Goal: Task Accomplishment & Management: Use online tool/utility

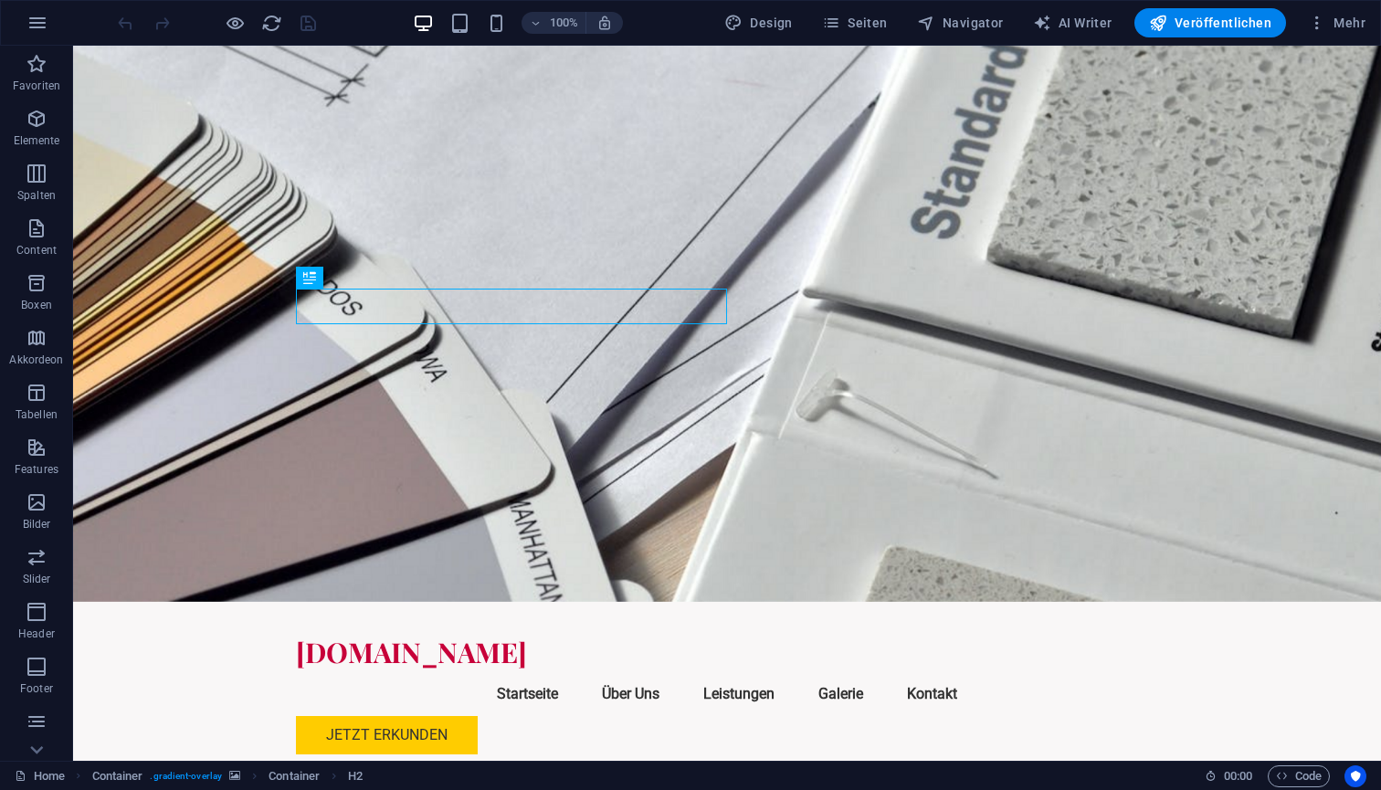
click at [1334, 0] on header "100% Design Seiten Navigator AI Writer Veröffentlichen Mehr" at bounding box center [690, 23] width 1381 height 46
click at [975, 23] on span "Navigator" at bounding box center [960, 23] width 87 height 18
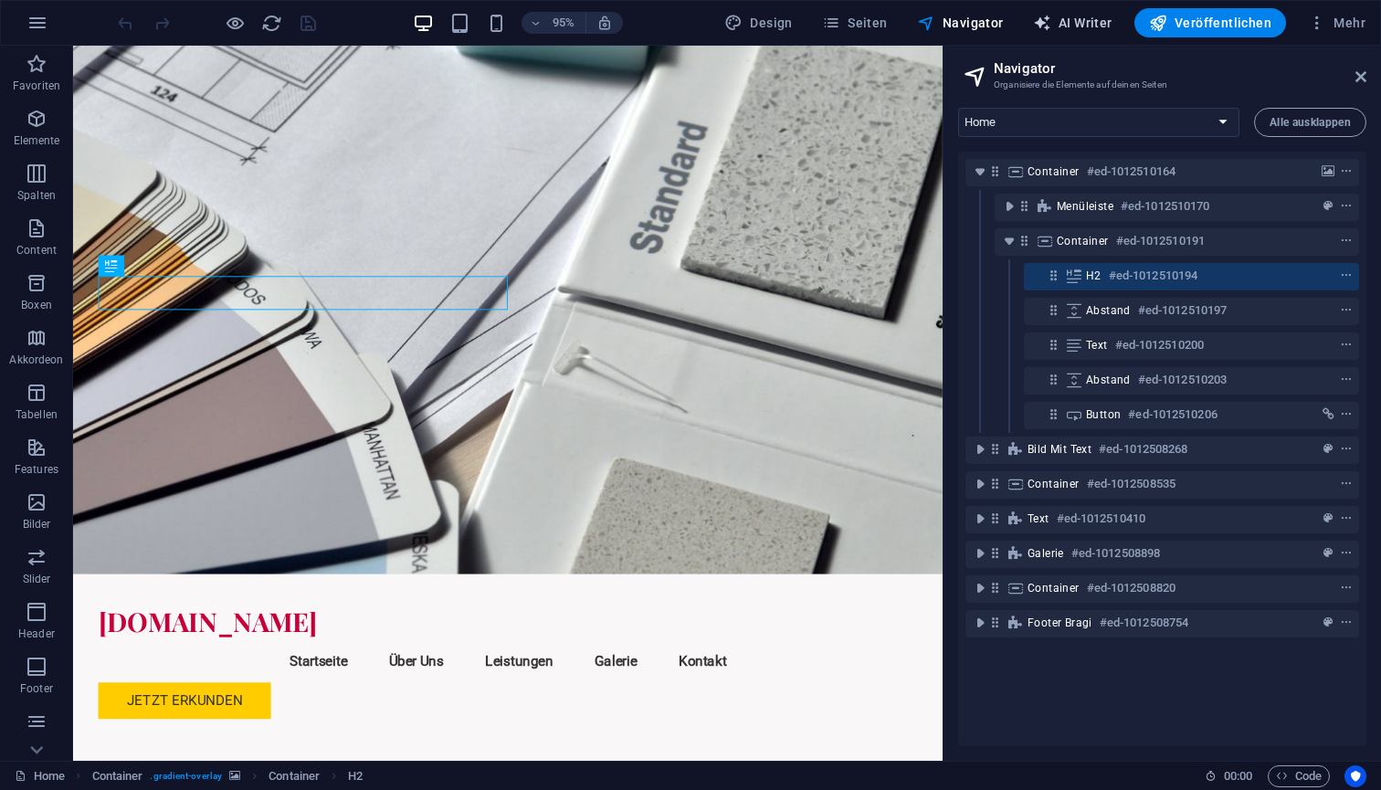
click at [1062, 30] on span "AI Writer" at bounding box center [1072, 23] width 79 height 18
select select "English"
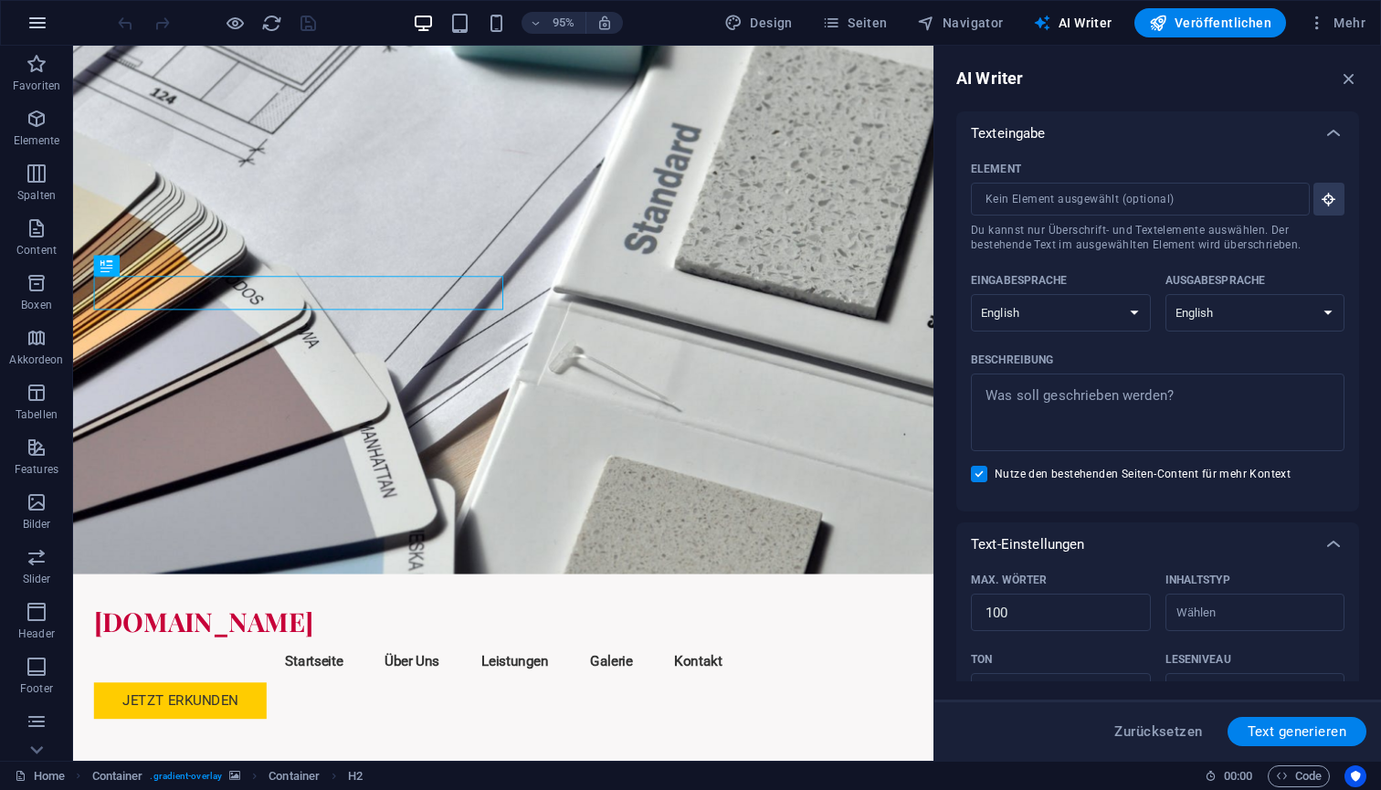
click at [42, 26] on icon "button" at bounding box center [37, 23] width 22 height 22
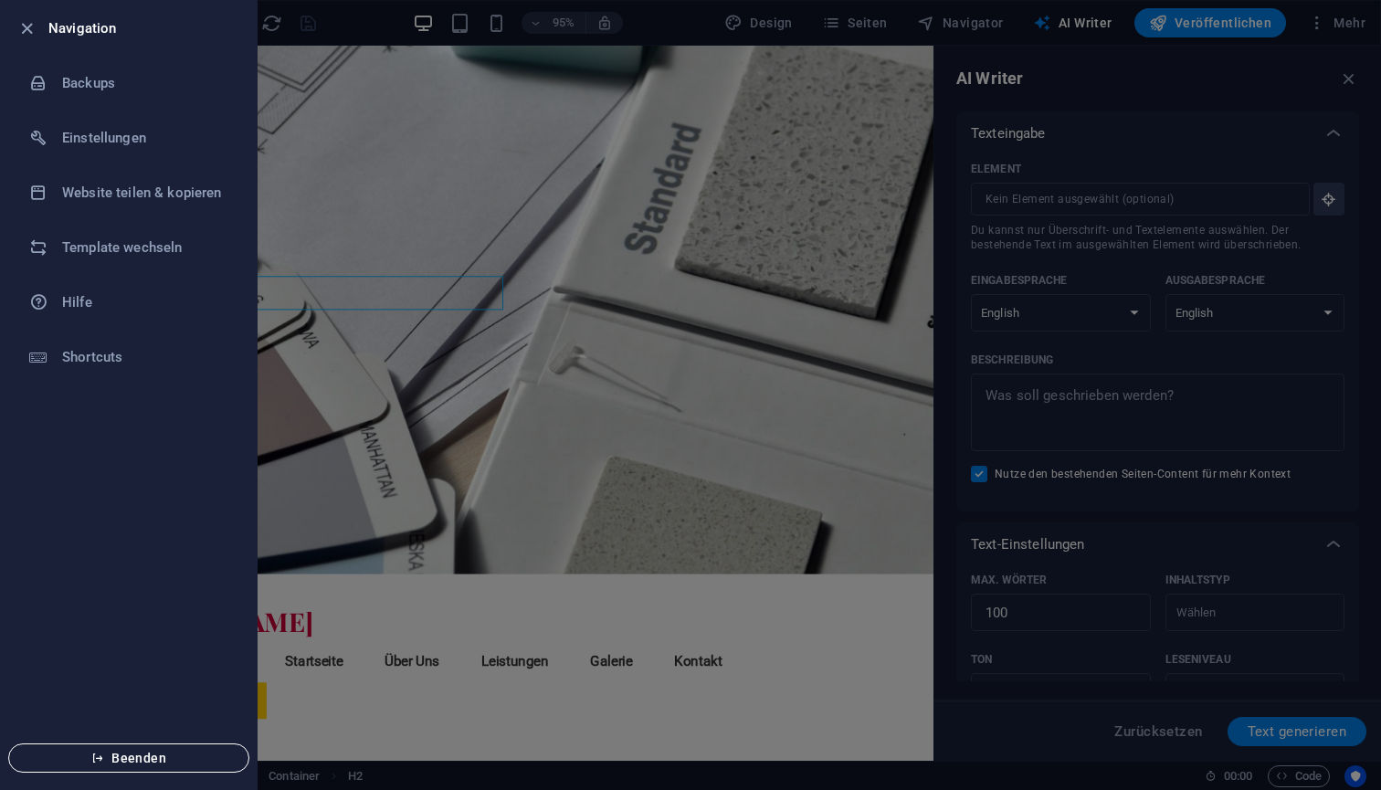
click at [118, 749] on button "Beenden" at bounding box center [128, 758] width 241 height 29
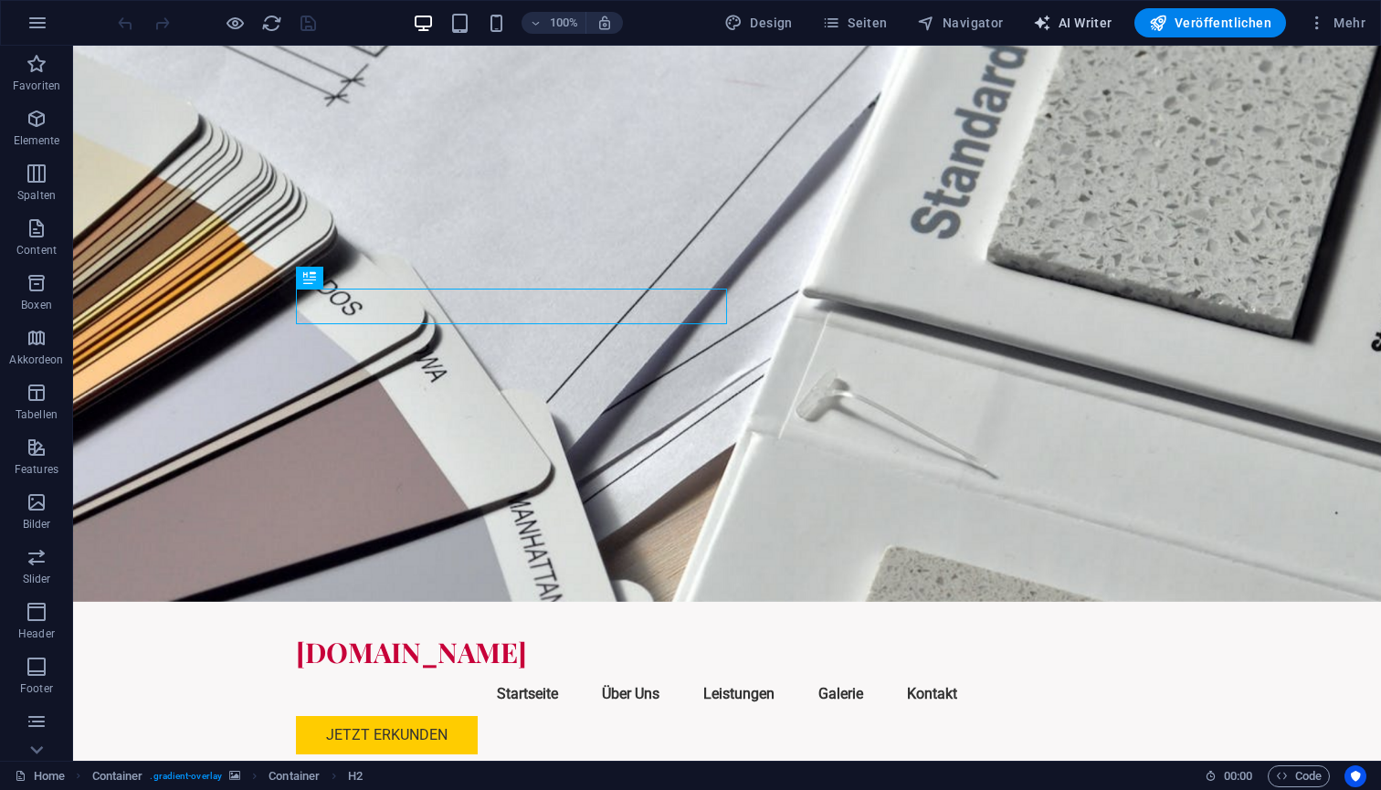
click at [1093, 24] on span "AI Writer" at bounding box center [1072, 23] width 79 height 18
select select "English"
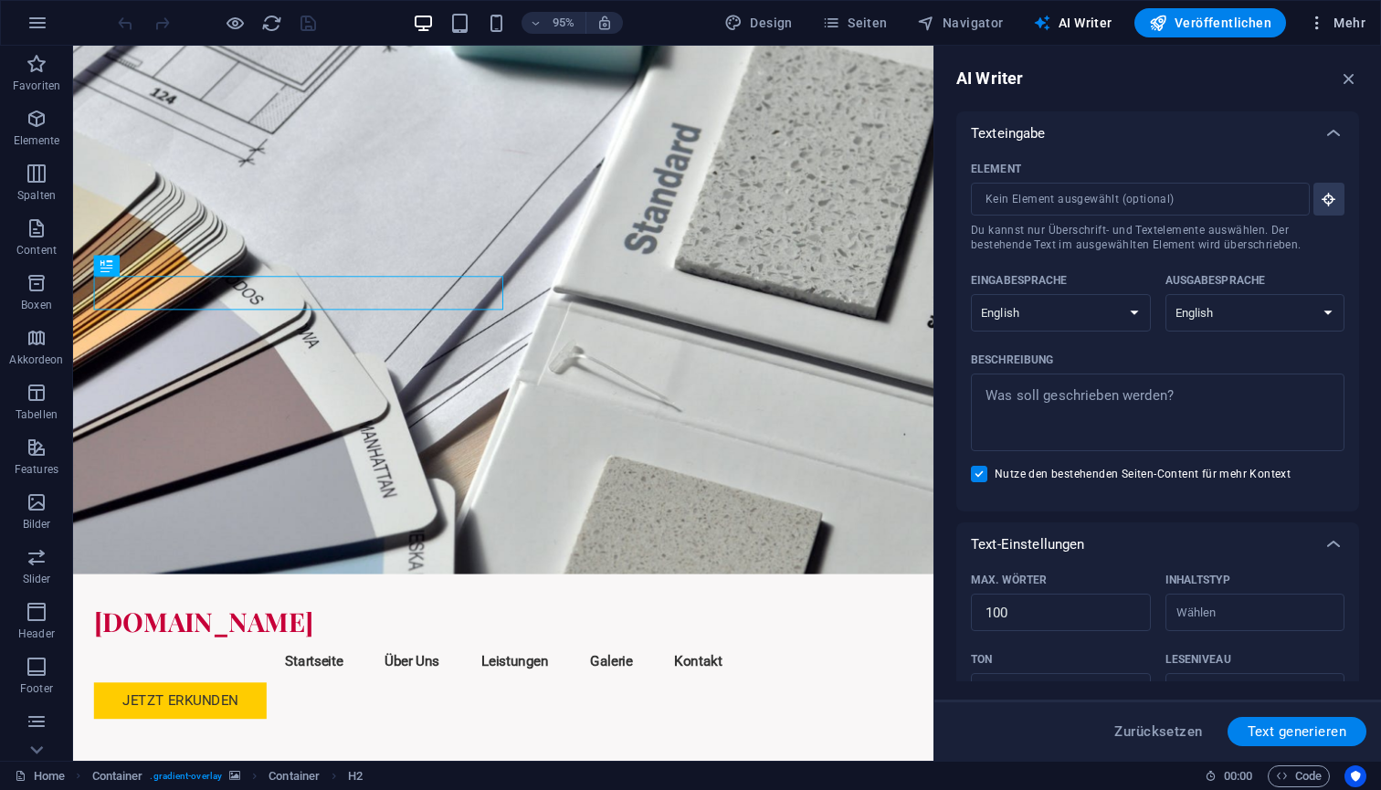
click at [1343, 24] on span "Mehr" at bounding box center [1337, 23] width 58 height 18
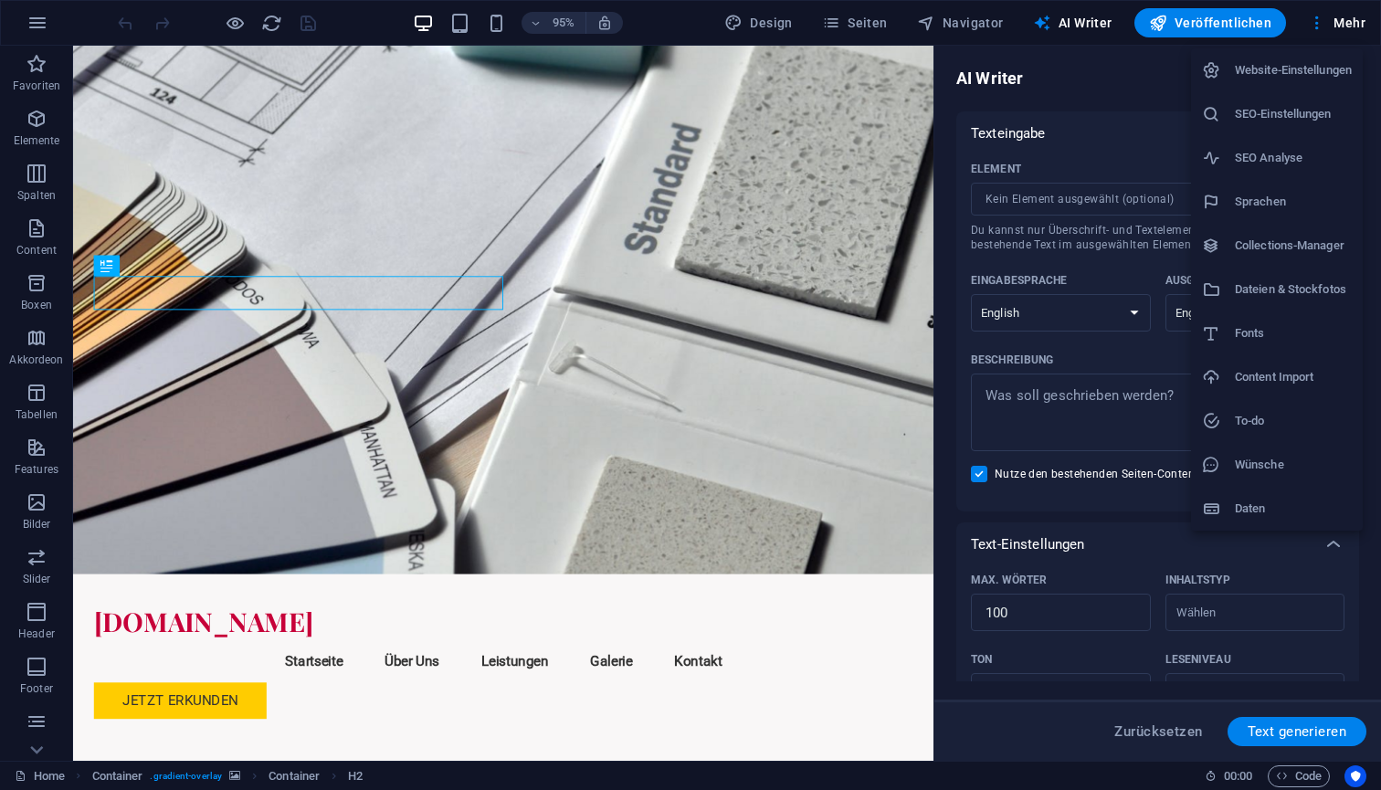
click at [37, 21] on div at bounding box center [690, 395] width 1381 height 790
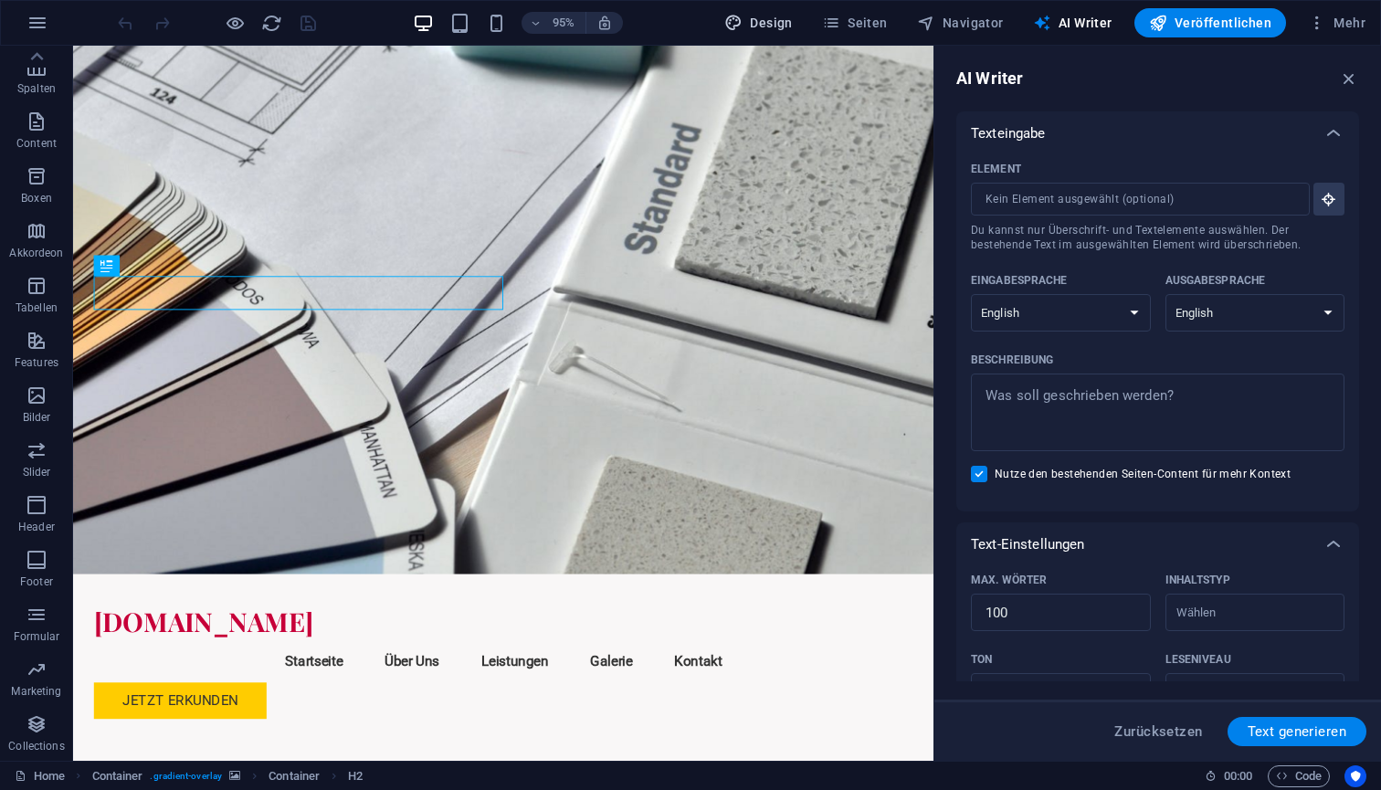
click at [787, 26] on span "Design" at bounding box center [758, 23] width 69 height 18
select select "px"
select select "200"
select select "px"
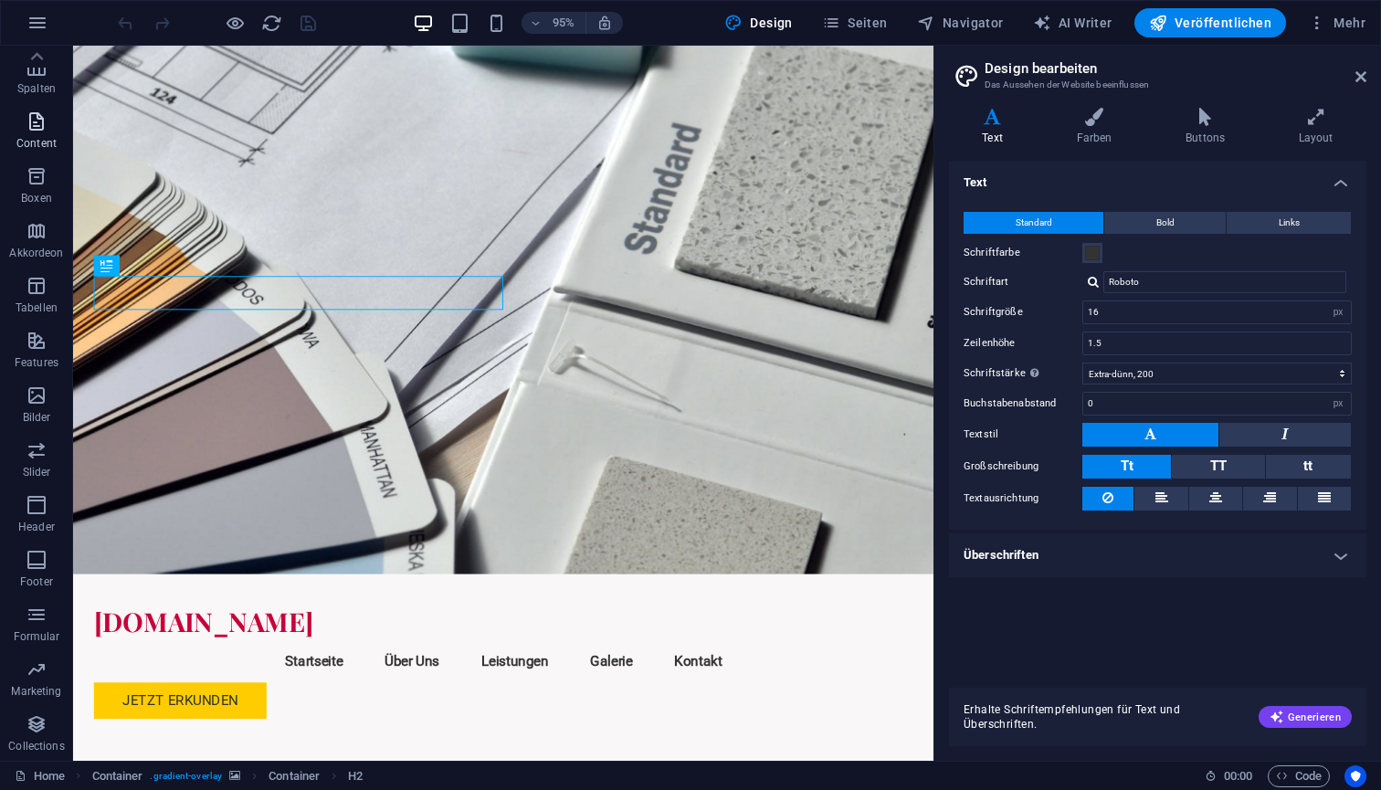
click at [35, 130] on icon "button" at bounding box center [37, 122] width 22 height 22
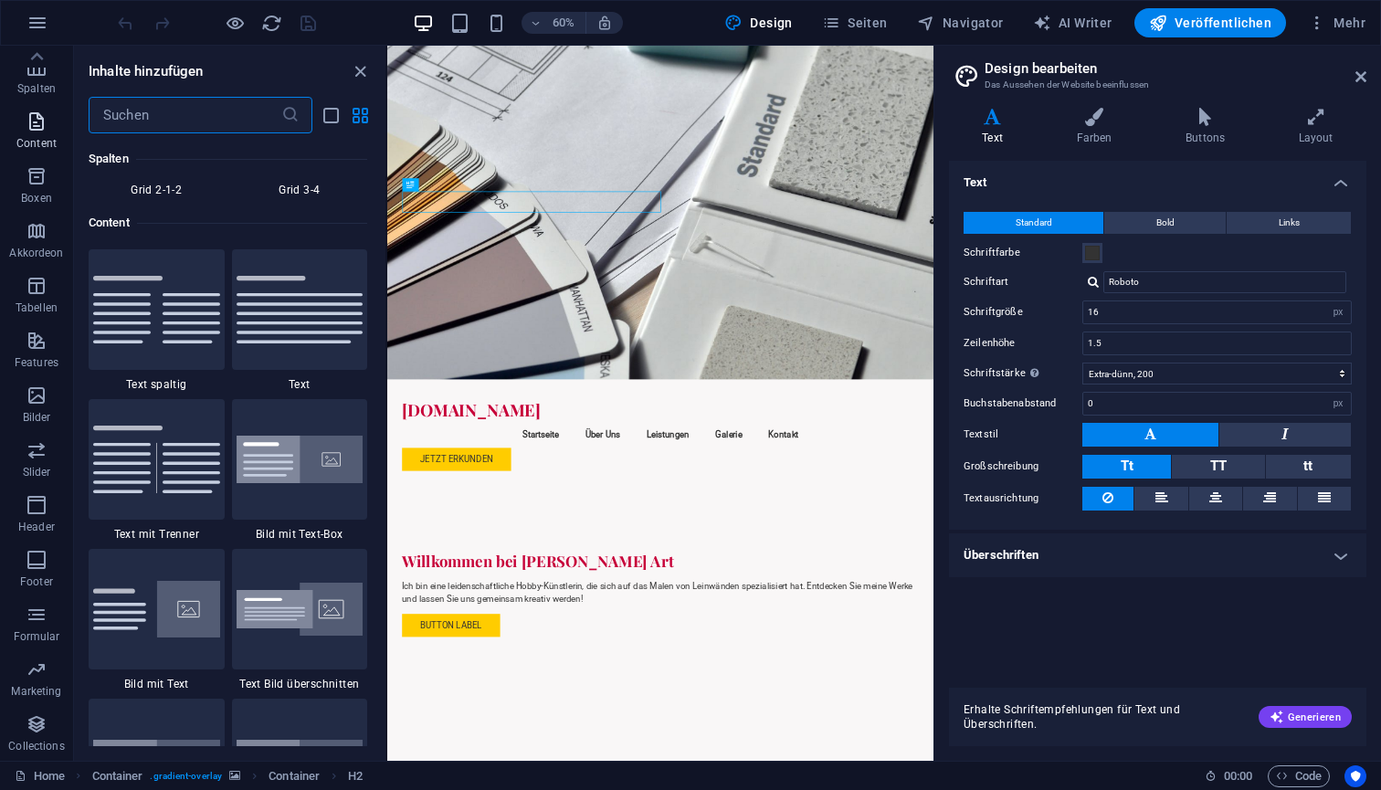
scroll to position [3196, 0]
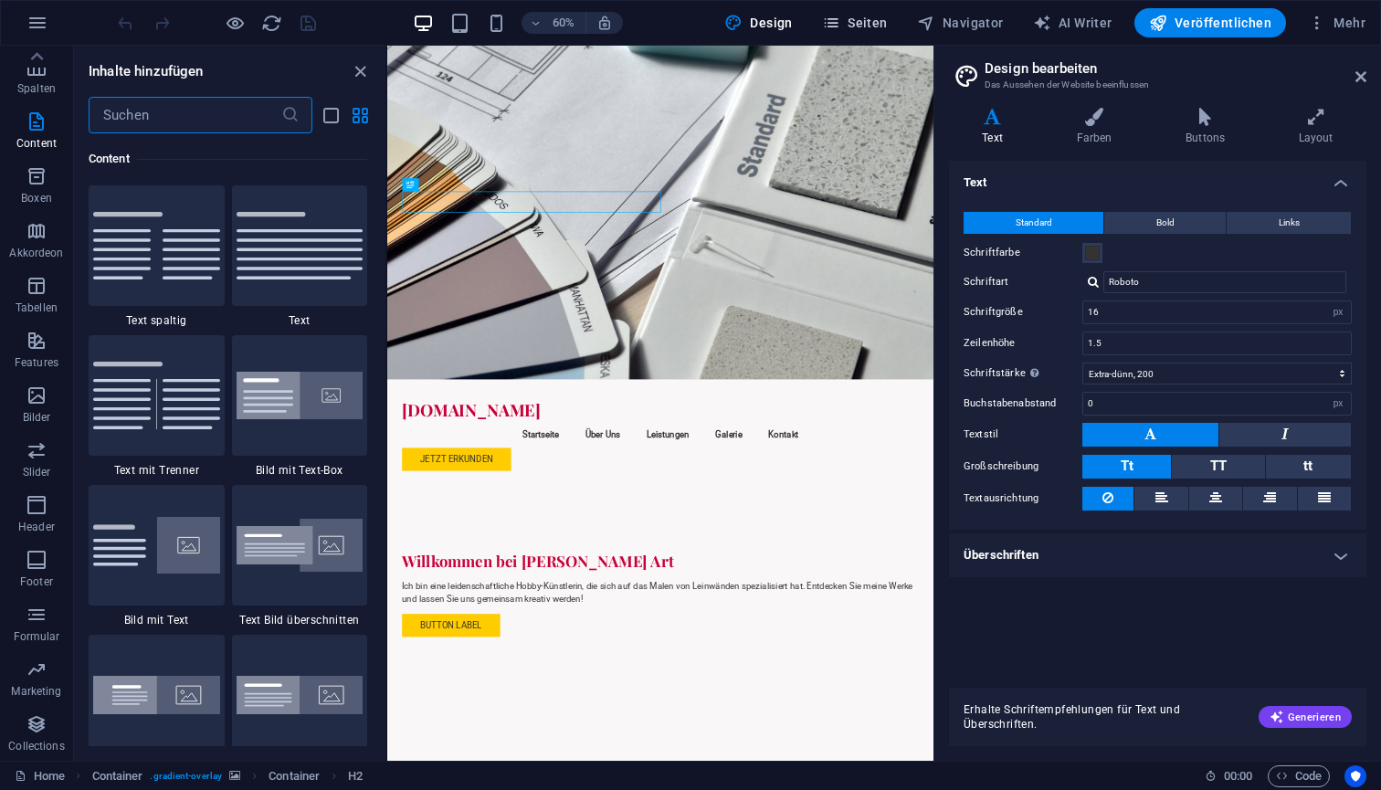
click at [870, 28] on span "Seiten" at bounding box center [855, 23] width 66 height 18
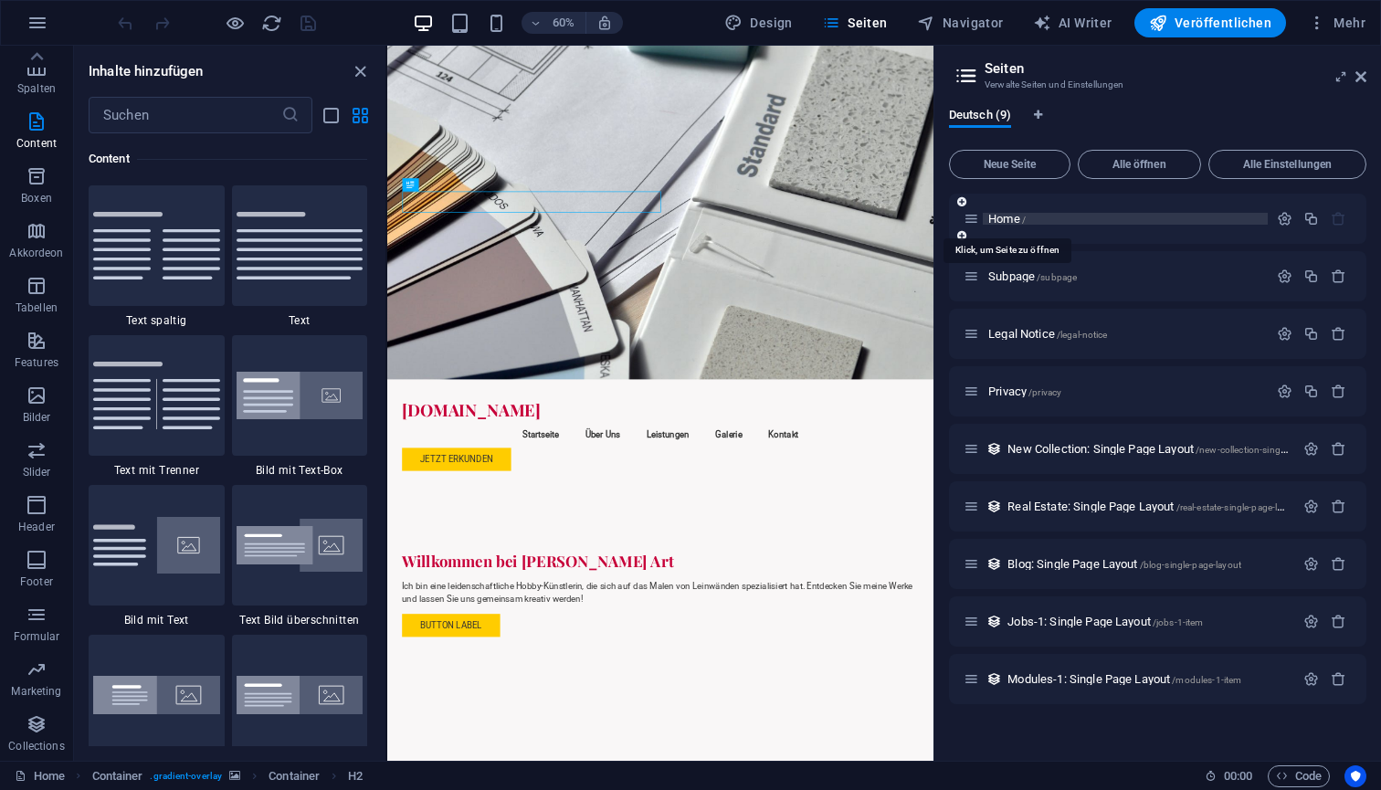
click at [1005, 223] on span "Home /" at bounding box center [1006, 219] width 37 height 14
click at [39, 406] on icon "button" at bounding box center [37, 396] width 22 height 22
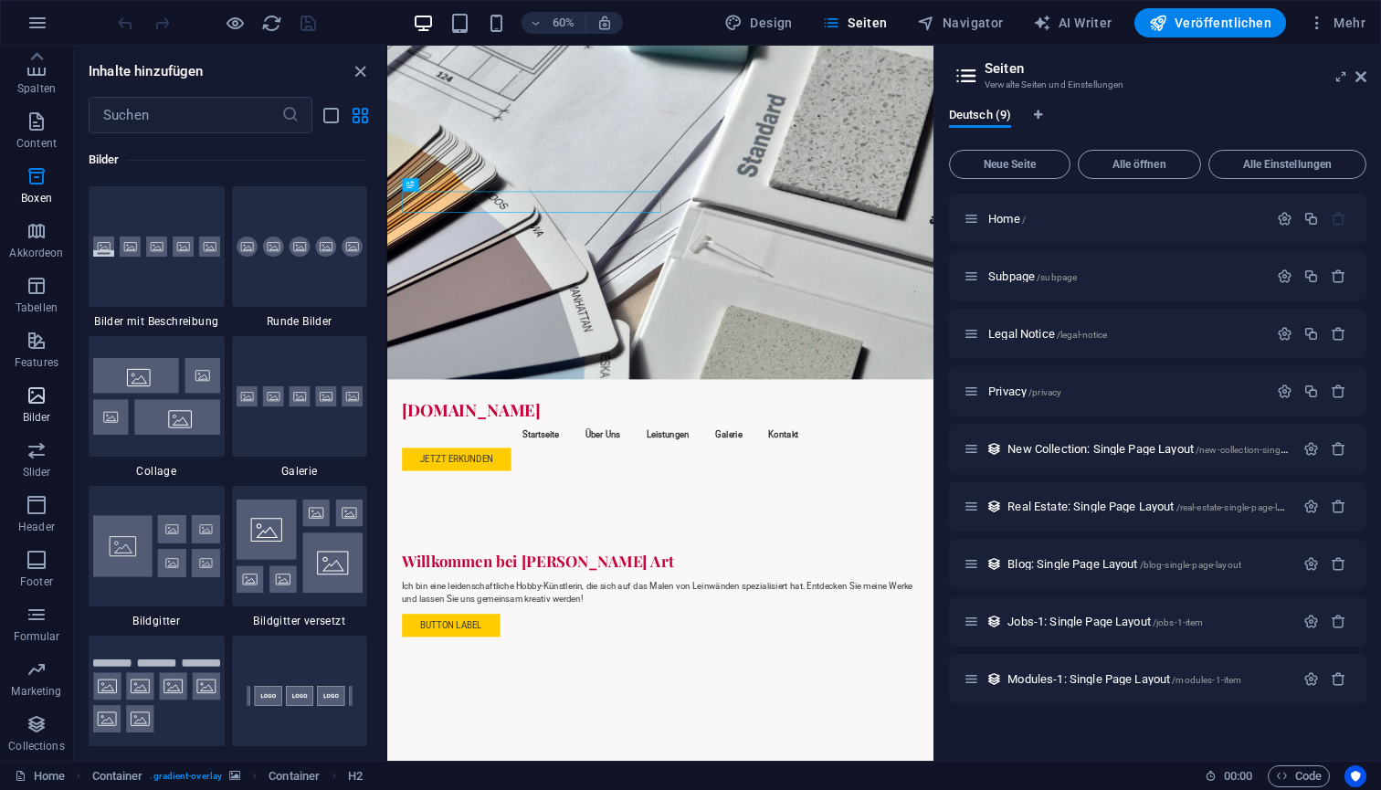
scroll to position [9262, 0]
click at [849, 672] on nav "Startseite Über Uns Leistungen Galerie Kontakt" at bounding box center [843, 694] width 862 height 44
click at [1045, 672] on nav "Startseite Über Uns Leistungen Galerie Kontakt" at bounding box center [843, 694] width 862 height 44
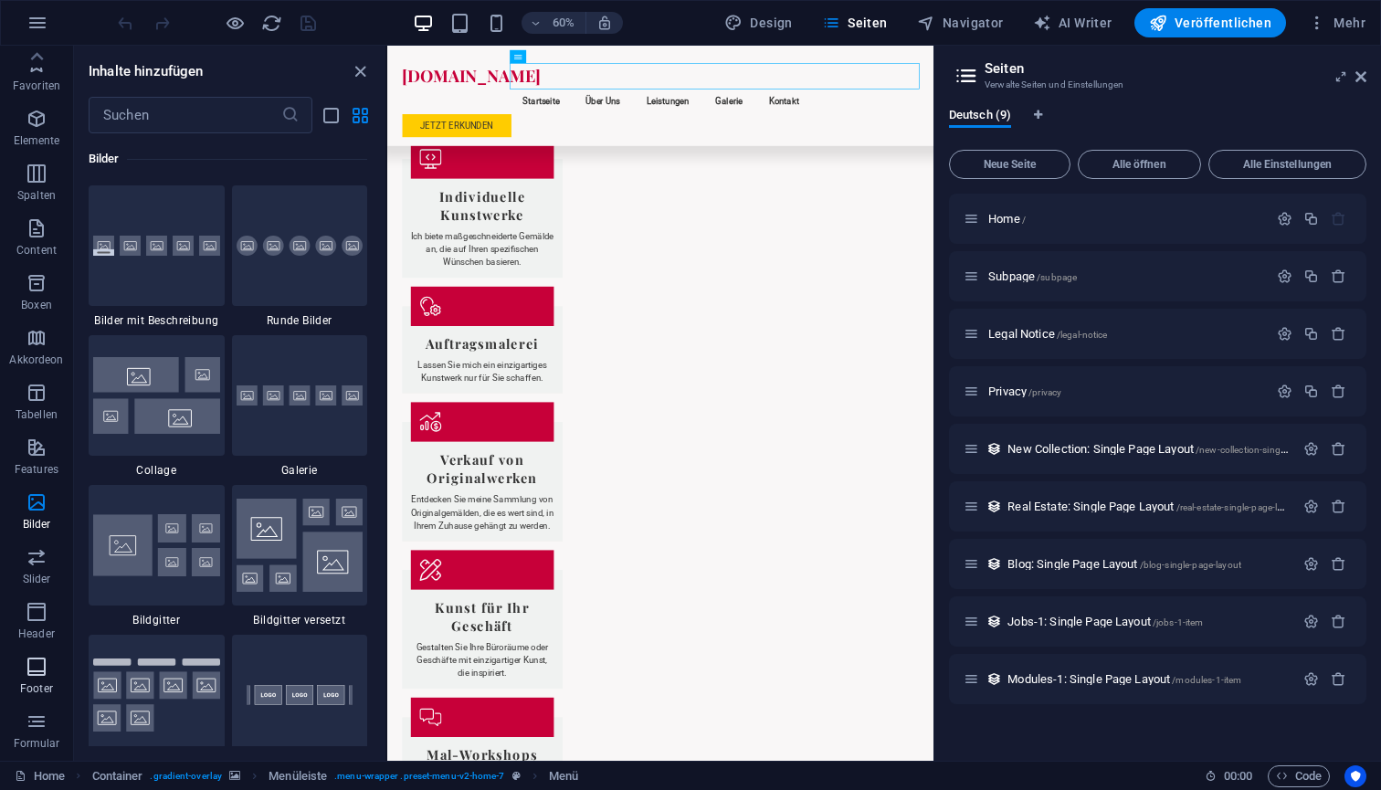
scroll to position [0, 0]
click at [766, 28] on span "Design" at bounding box center [758, 23] width 69 height 18
select select "px"
select select "200"
select select "px"
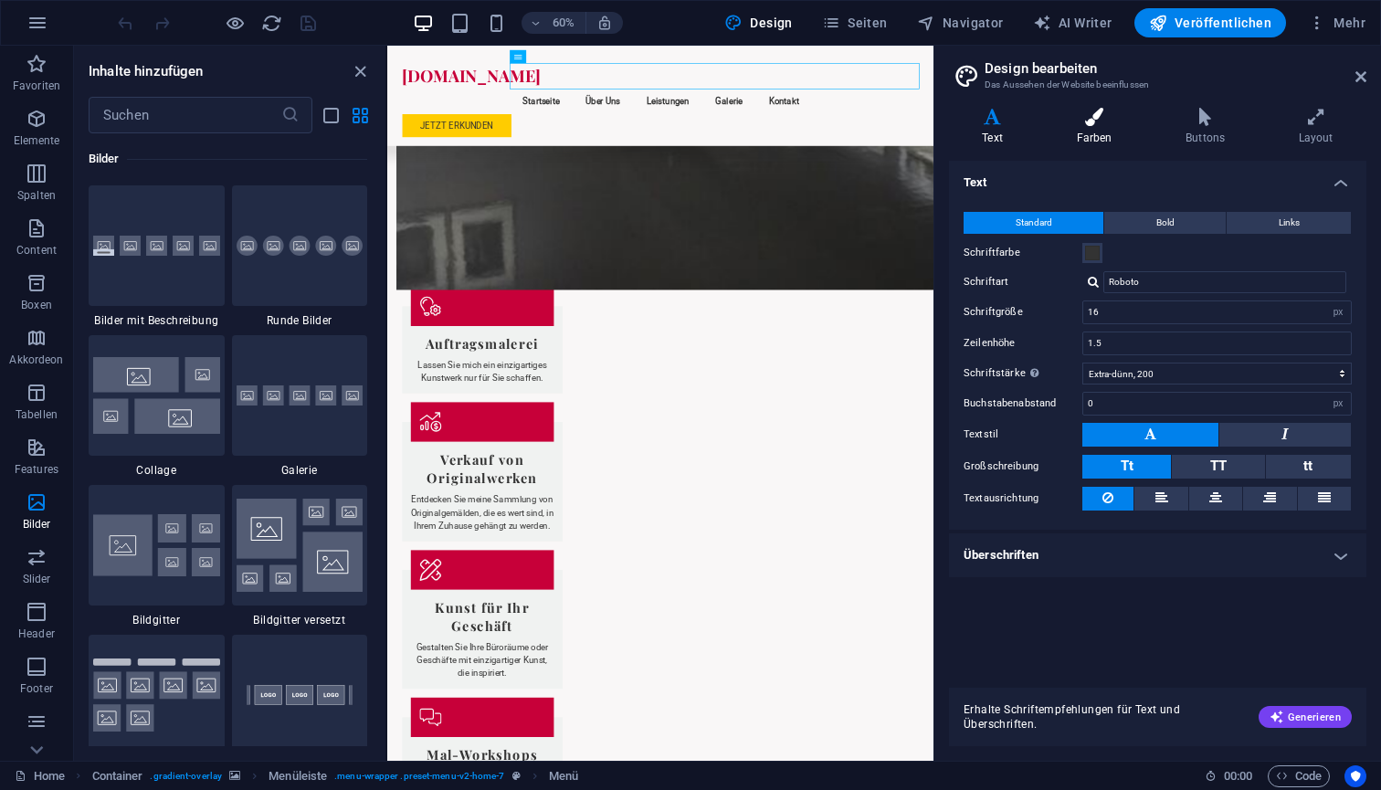
click at [1091, 116] on icon at bounding box center [1094, 117] width 102 height 18
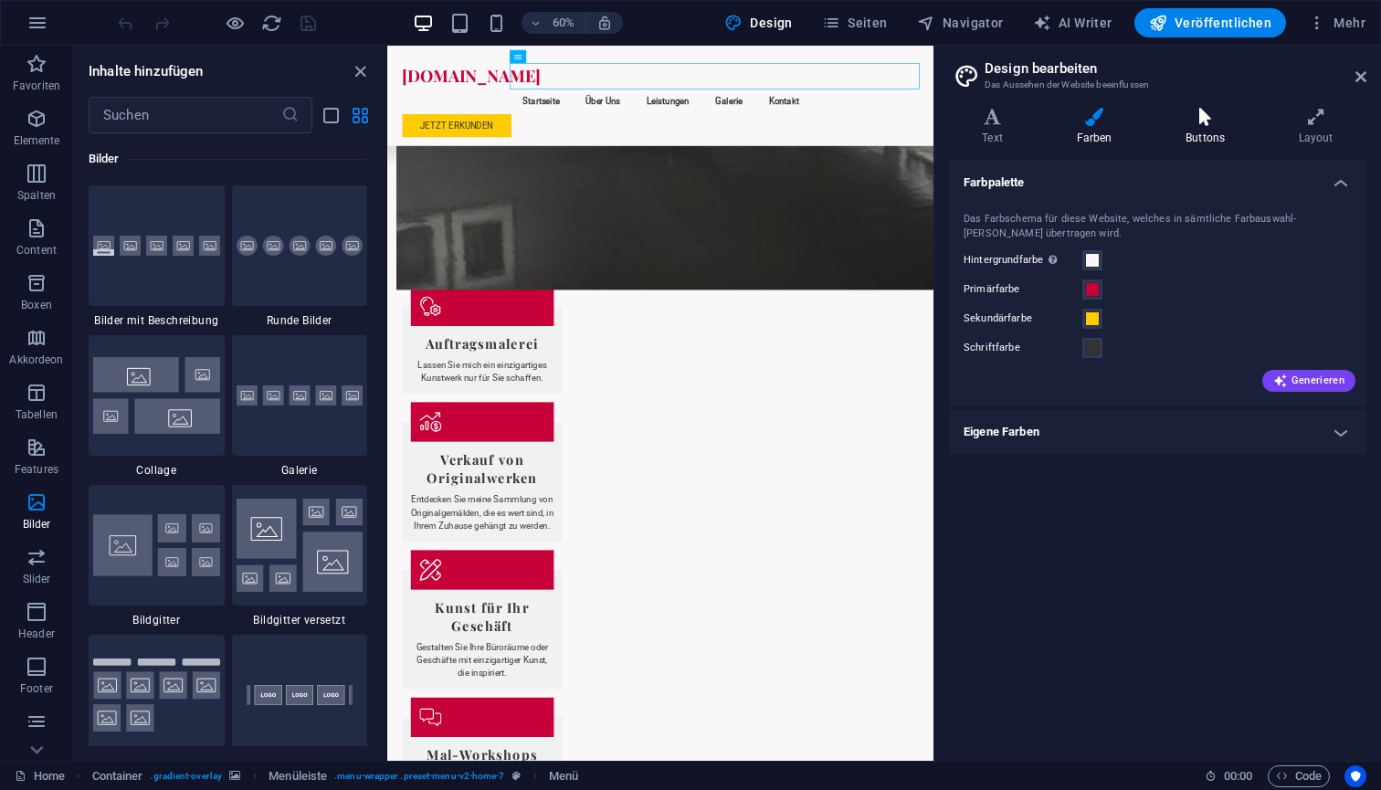
click at [1197, 132] on h4 "Buttons" at bounding box center [1209, 127] width 113 height 38
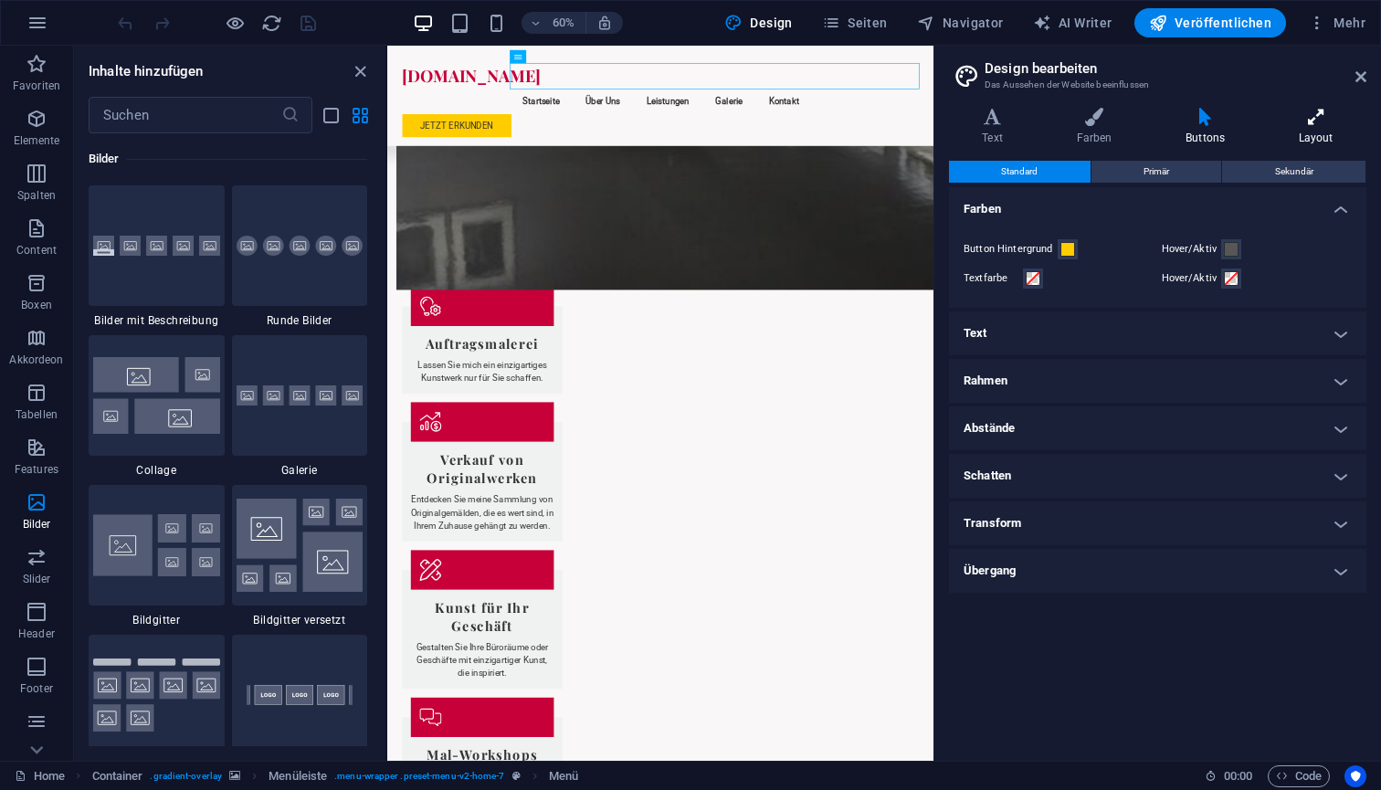
click at [1313, 120] on icon at bounding box center [1315, 117] width 101 height 18
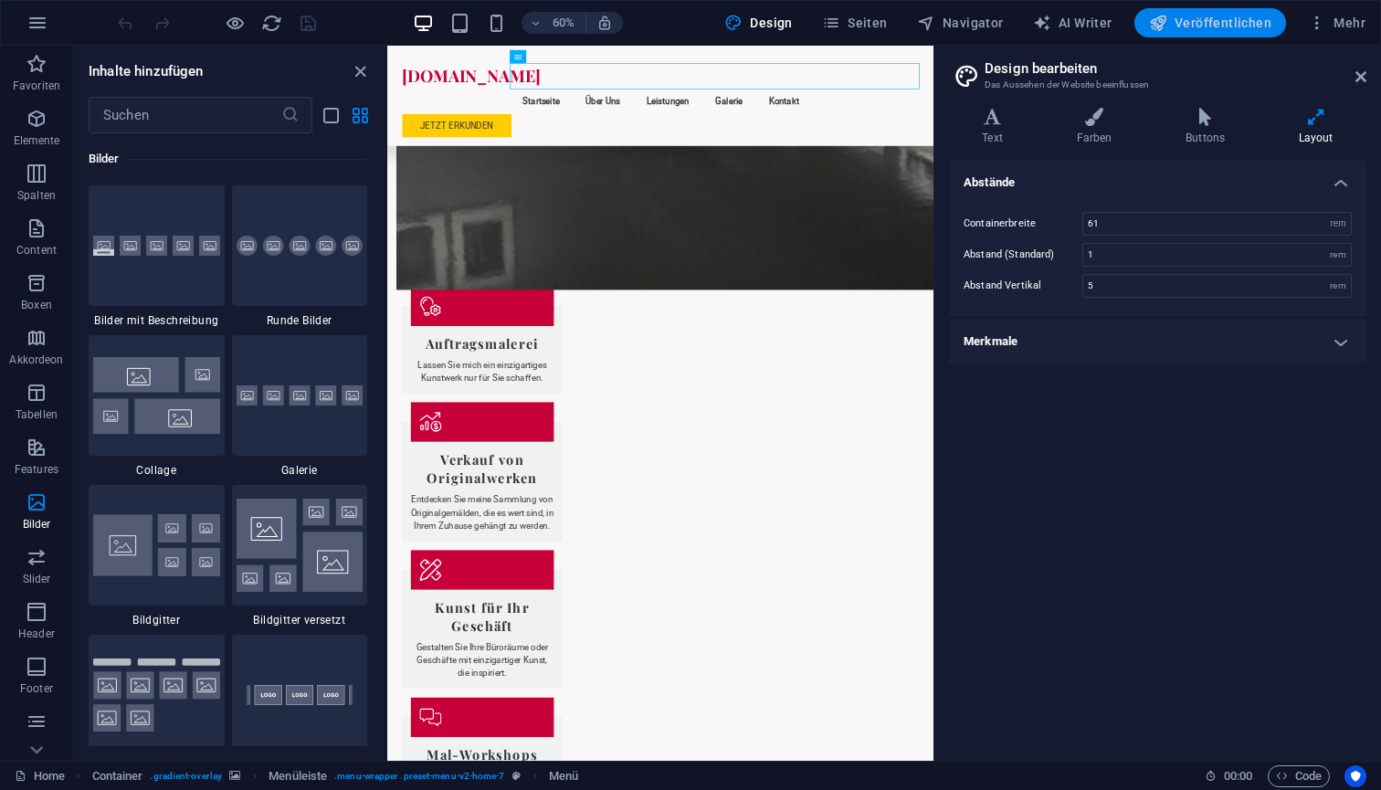
click at [1210, 33] on button "Veröffentlichen" at bounding box center [1210, 22] width 152 height 29
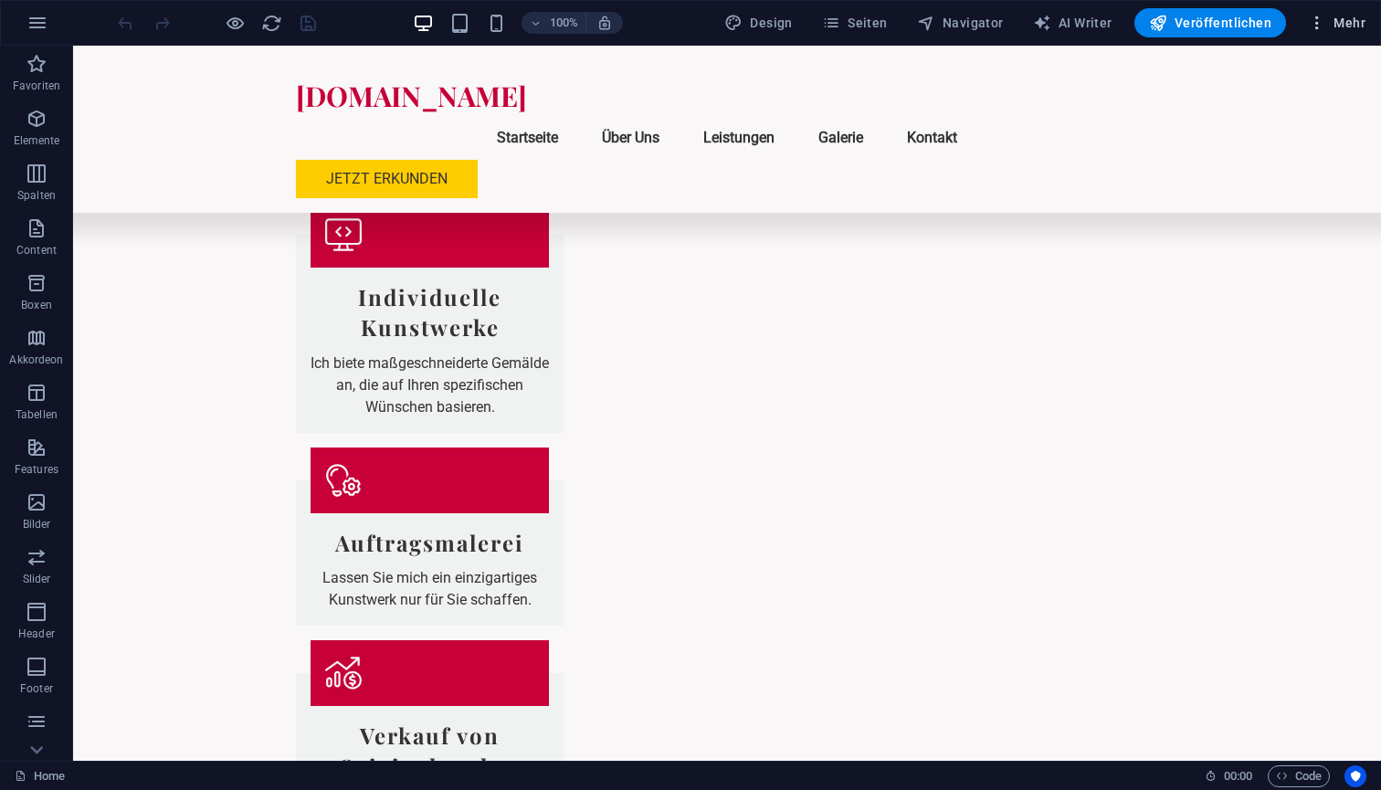
click at [1336, 27] on span "Mehr" at bounding box center [1337, 23] width 58 height 18
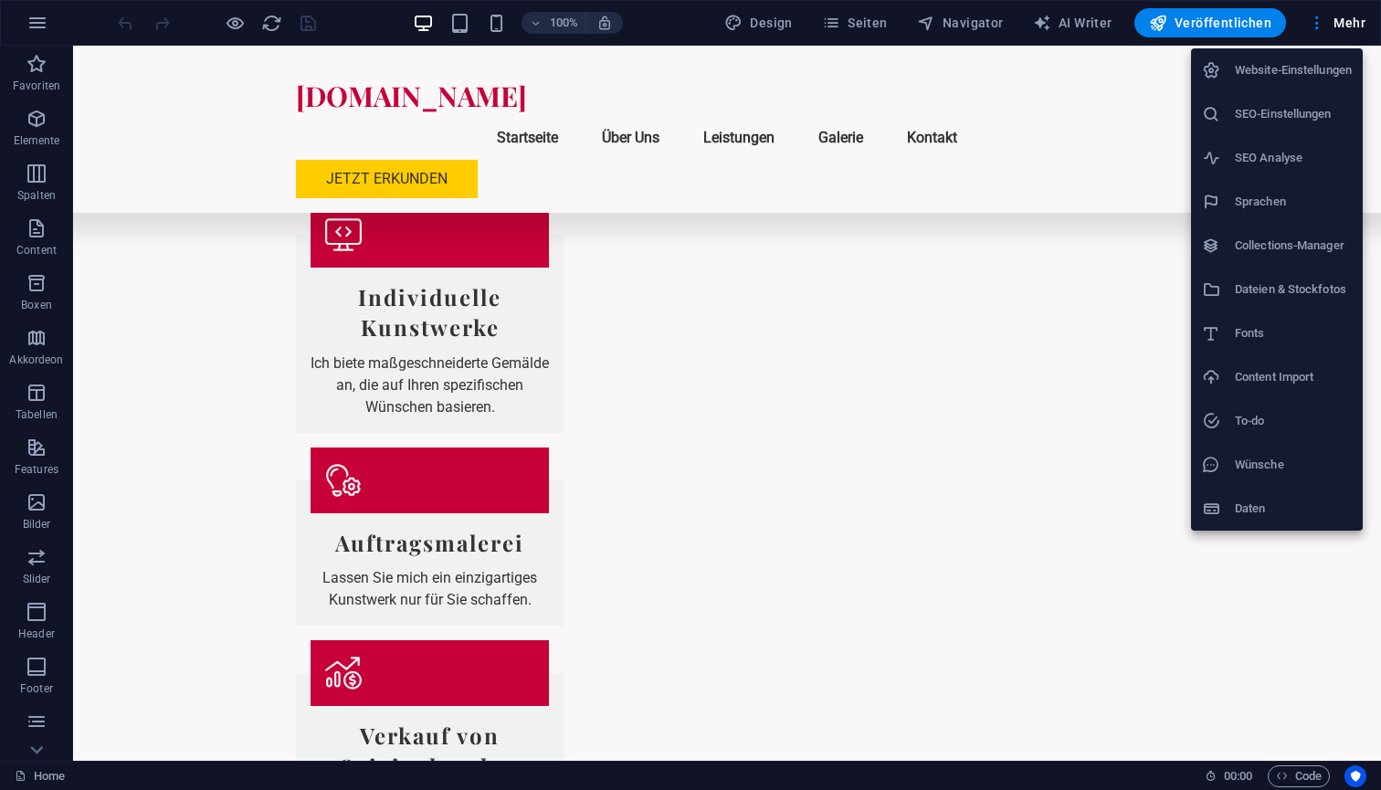
click at [1267, 199] on h6 "Sprachen" at bounding box center [1293, 202] width 117 height 22
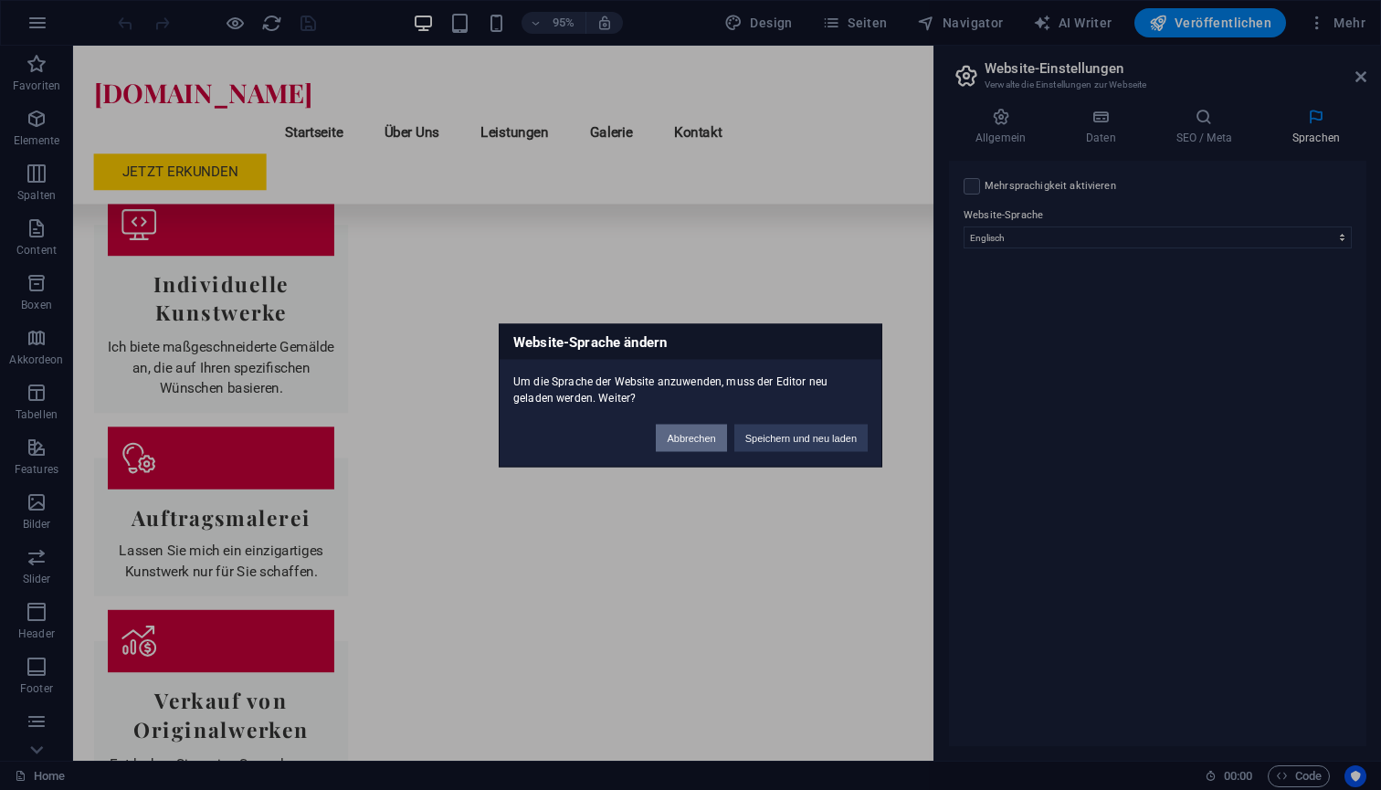
click at [691, 438] on button "Abbrechen" at bounding box center [691, 437] width 70 height 27
select select "31"
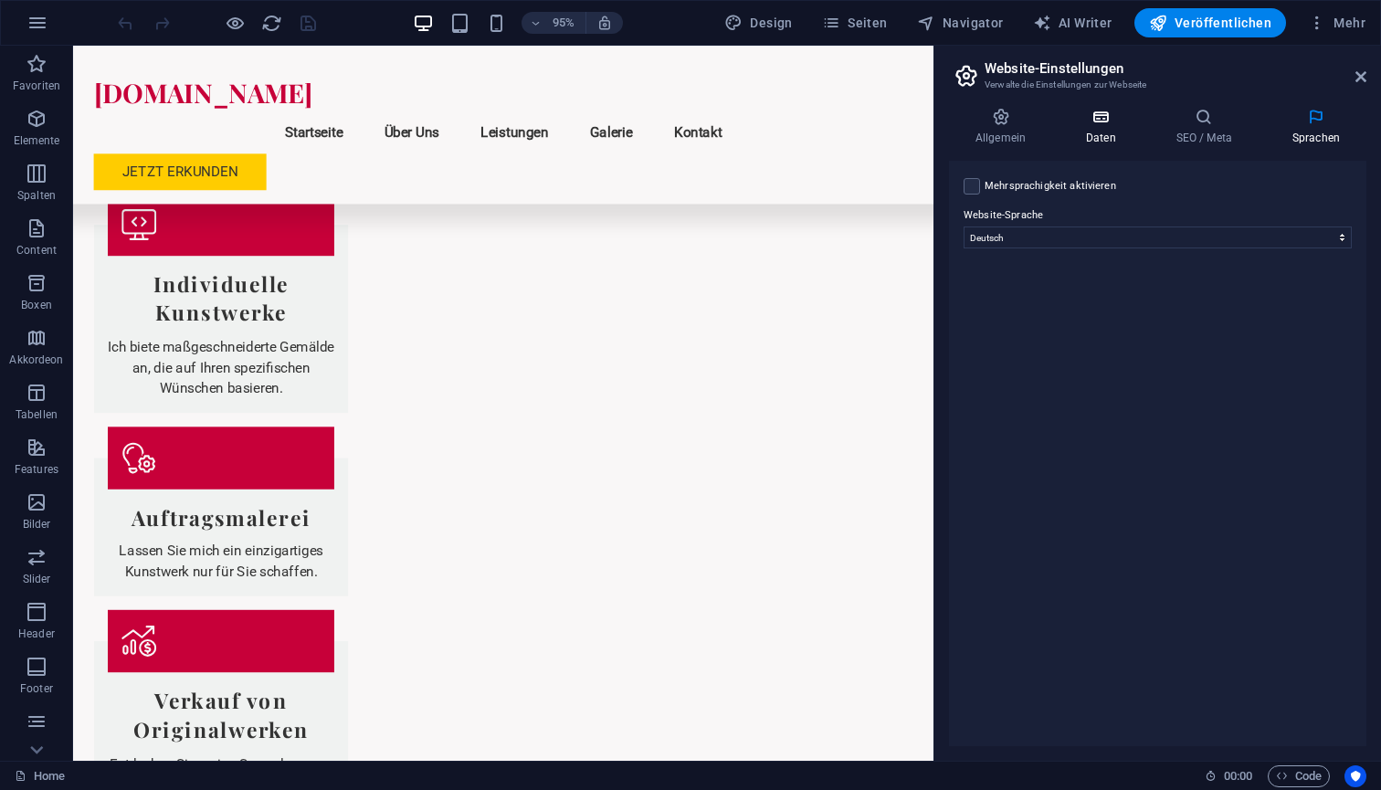
click at [1106, 127] on h4 "Daten" at bounding box center [1105, 127] width 90 height 38
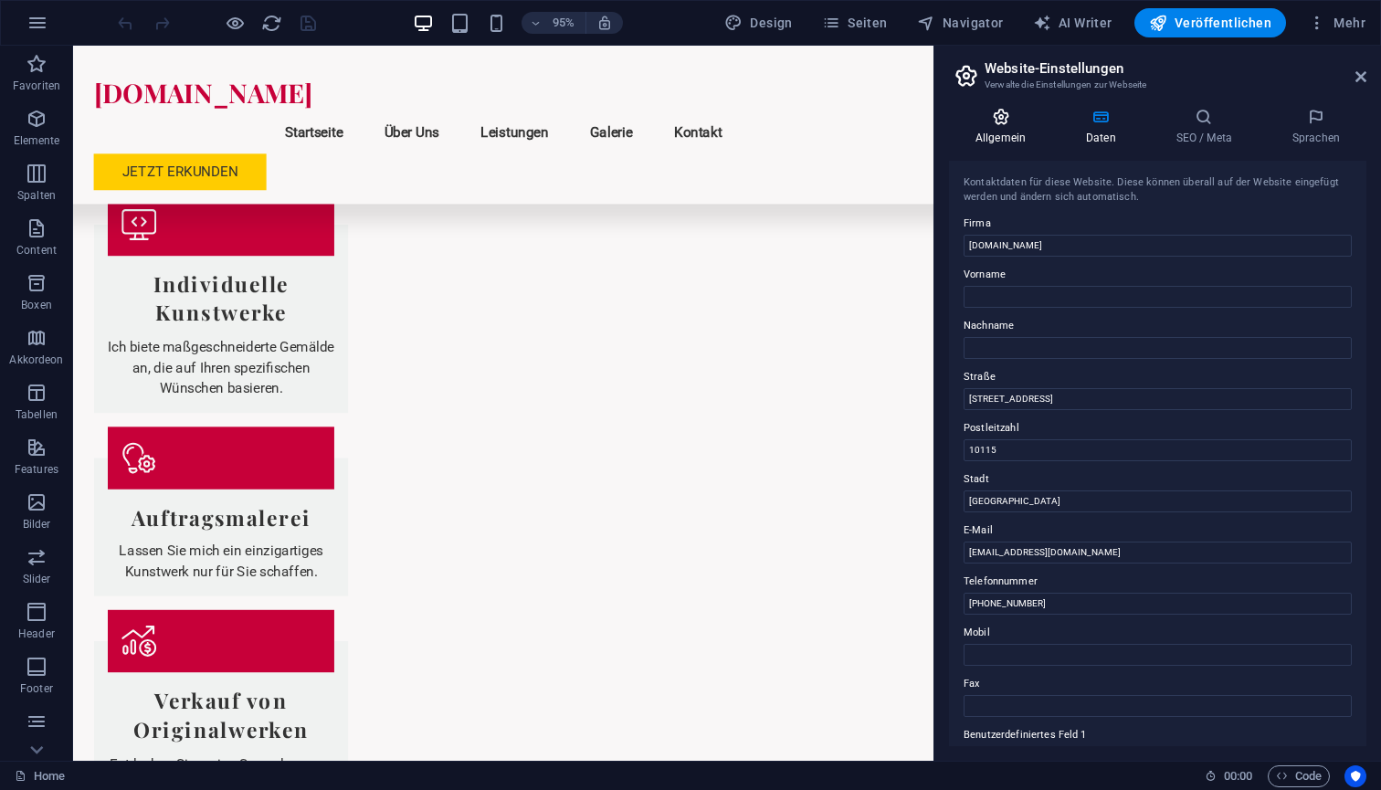
click at [1009, 121] on icon at bounding box center [1000, 117] width 103 height 18
